Goal: Find specific fact

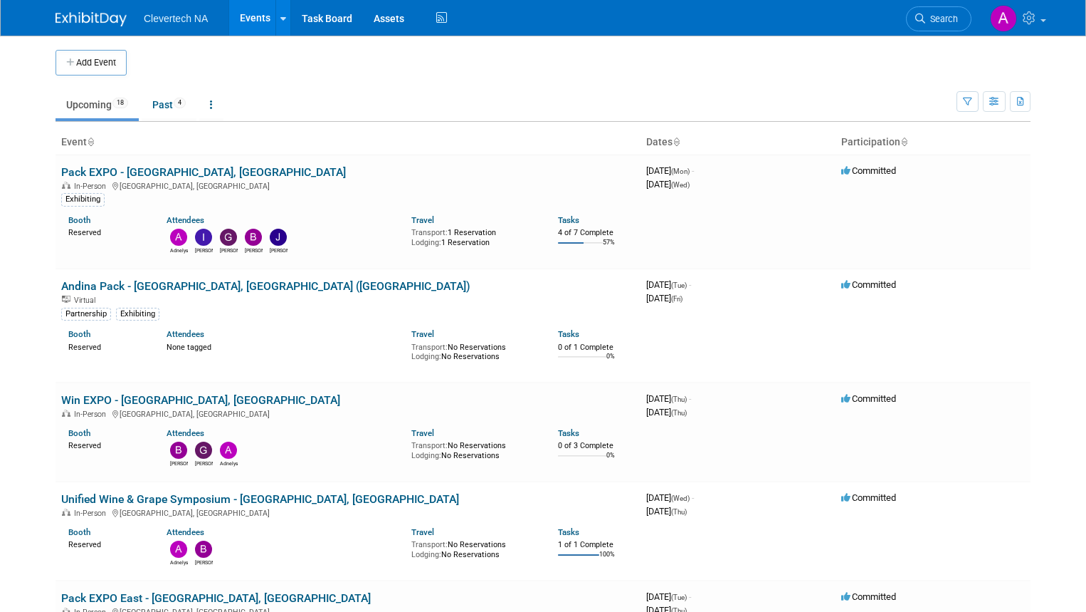
click at [162, 167] on link "Pack EXPO - [GEOGRAPHIC_DATA], [GEOGRAPHIC_DATA]" at bounding box center [203, 172] width 285 height 14
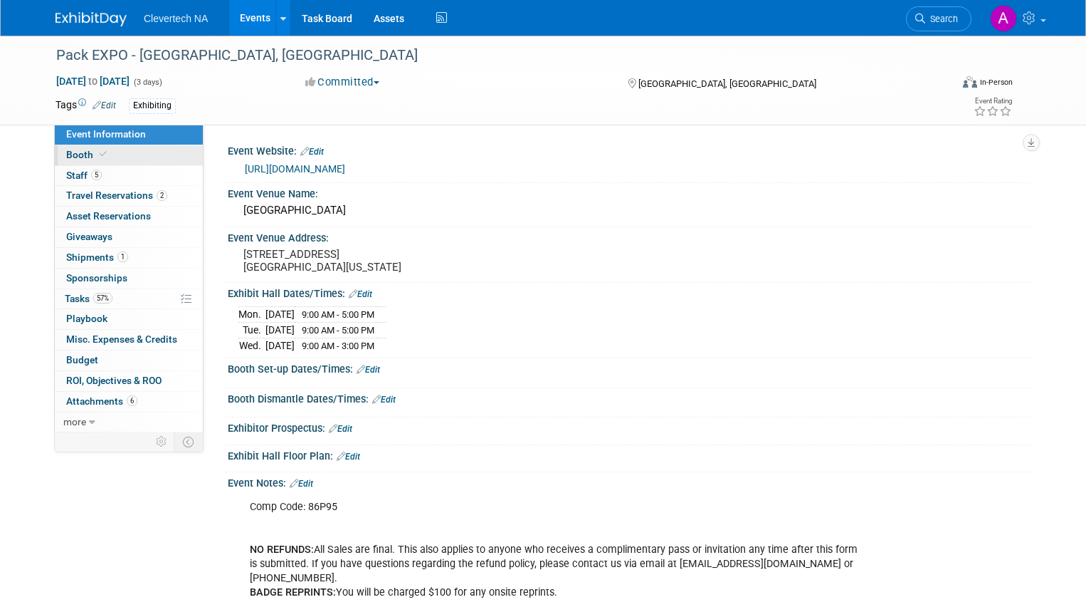
click at [105, 159] on link "Booth" at bounding box center [129, 155] width 148 height 20
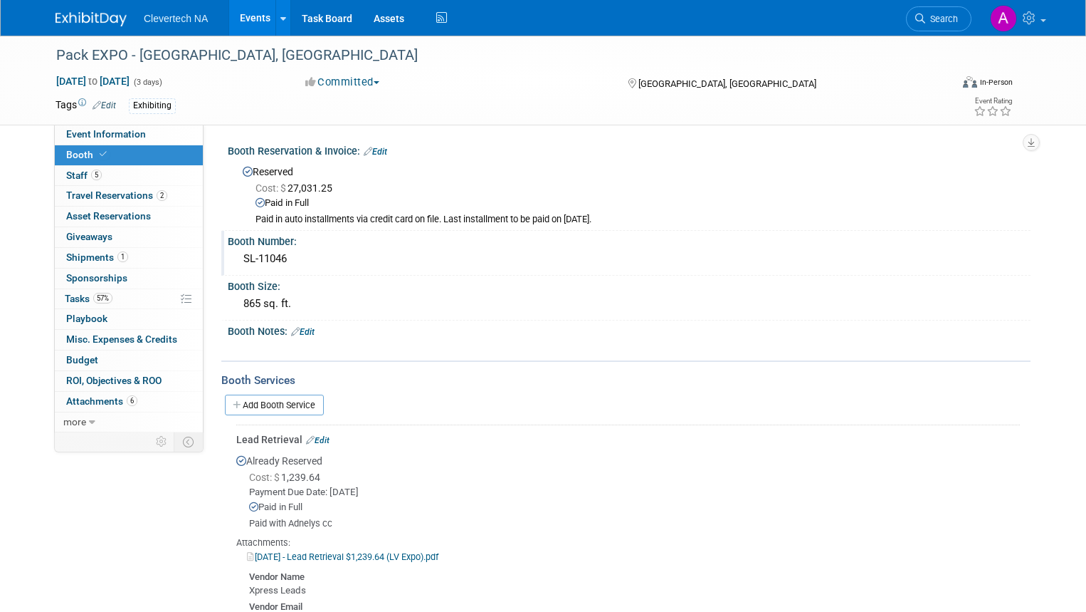
drag, startPoint x: 295, startPoint y: 261, endPoint x: 238, endPoint y: 260, distance: 57.0
click at [238, 260] on div "SL-11046" at bounding box center [629, 259] width 782 height 22
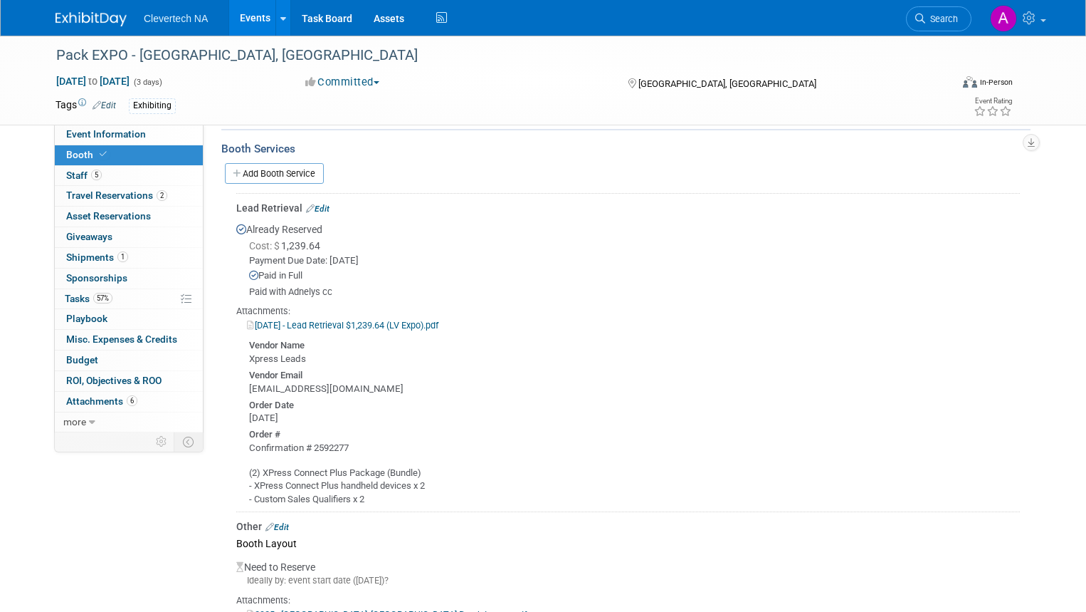
scroll to position [211, 0]
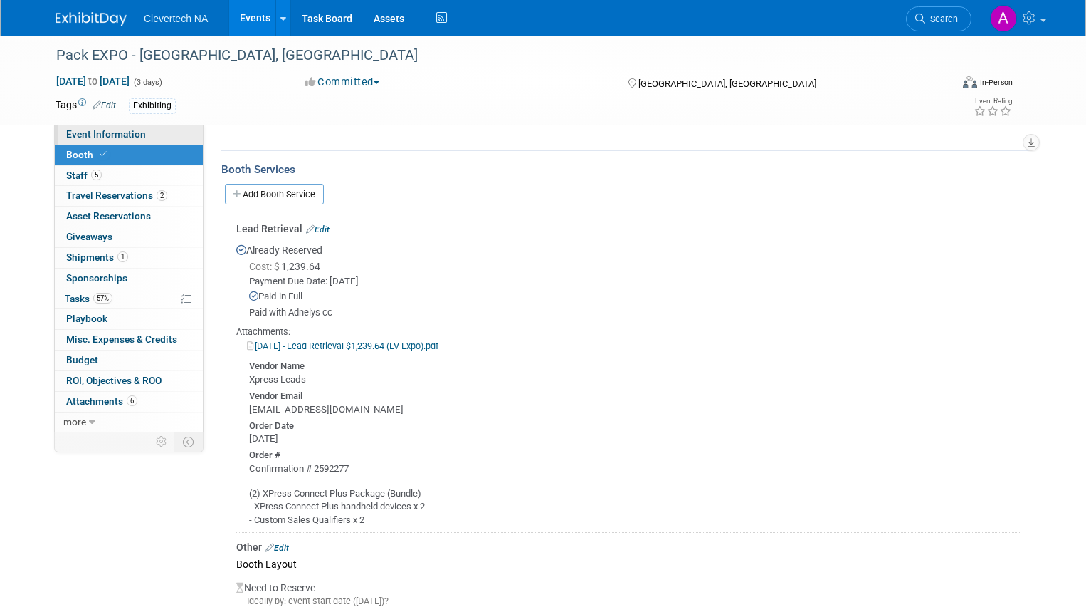
click at [91, 130] on span "Event Information" at bounding box center [106, 133] width 80 height 11
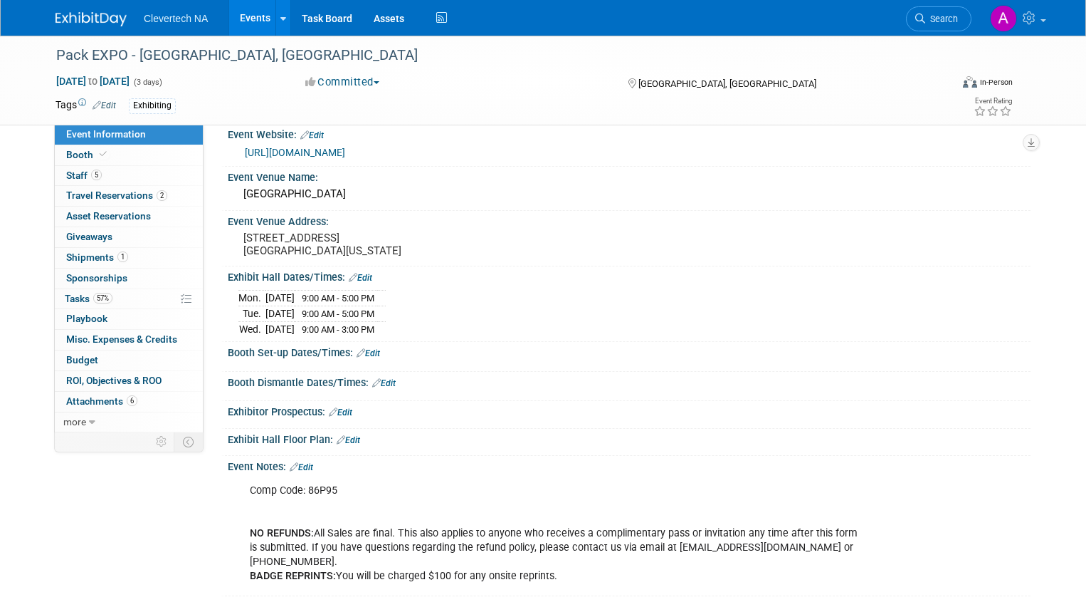
scroll to position [11, 0]
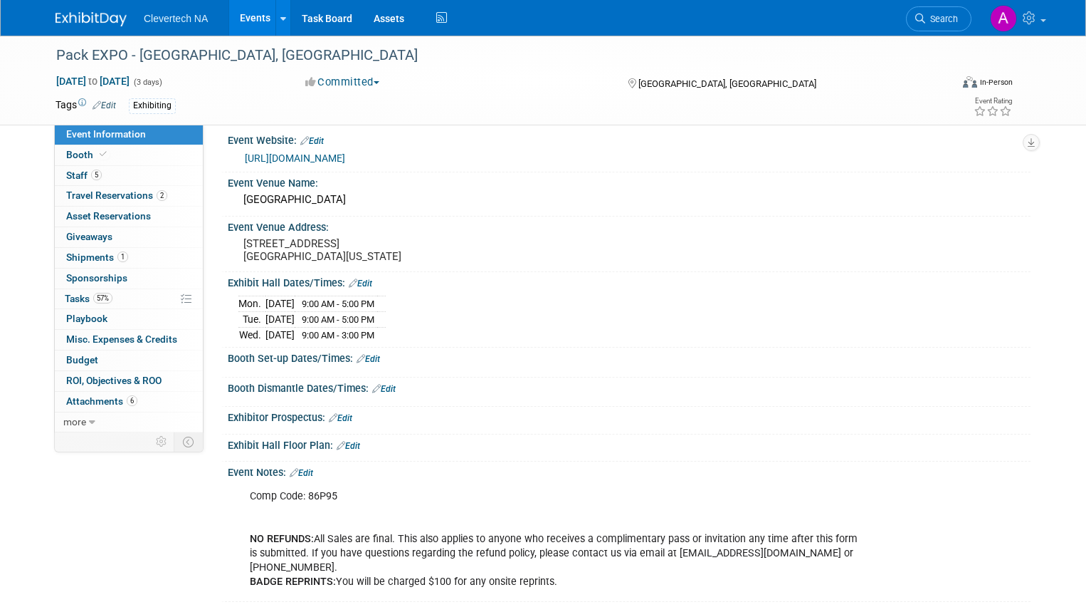
click at [319, 494] on div "Comp Code: 86P95 NO REFUNDS: All Sales are final. This also applies to anyone w…" at bounding box center [558, 539] width 636 height 115
copy div "86P95"
